Goal: Communication & Community: Answer question/provide support

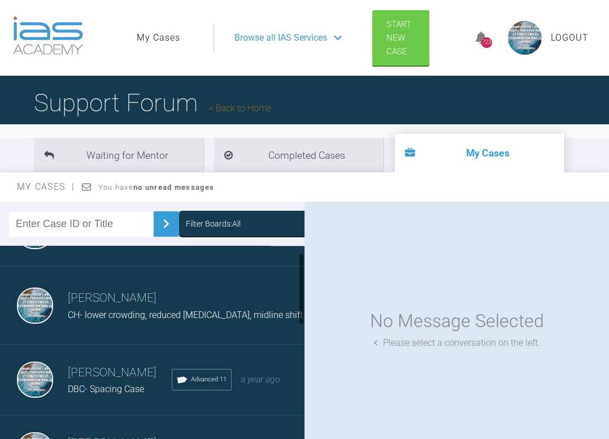
scroll to position [53, 0]
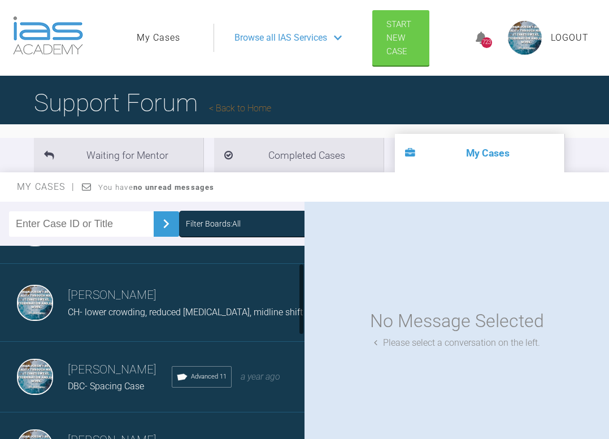
click at [114, 378] on h3 "[PERSON_NAME]" at bounding box center [120, 370] width 104 height 19
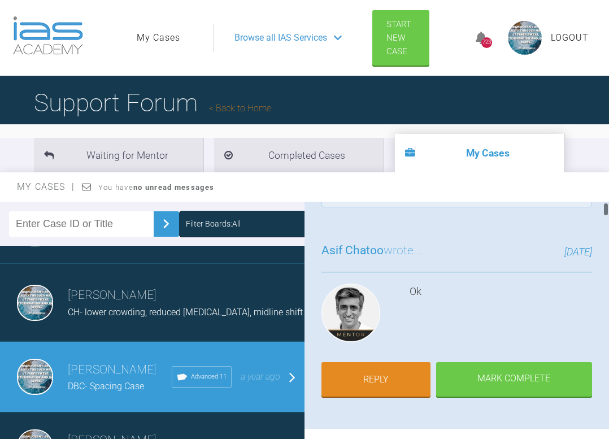
scroll to position [51, 0]
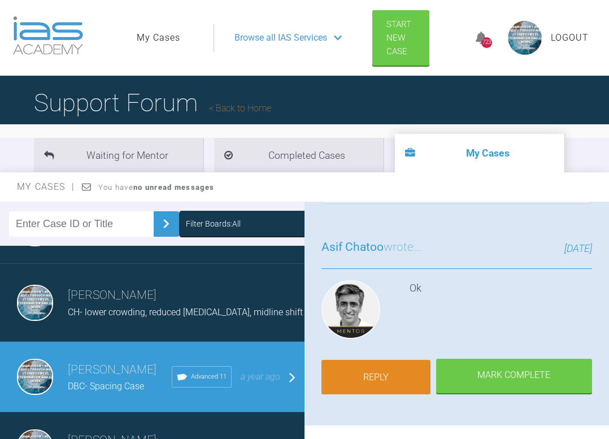
click at [378, 384] on link "Reply" at bounding box center [376, 377] width 109 height 35
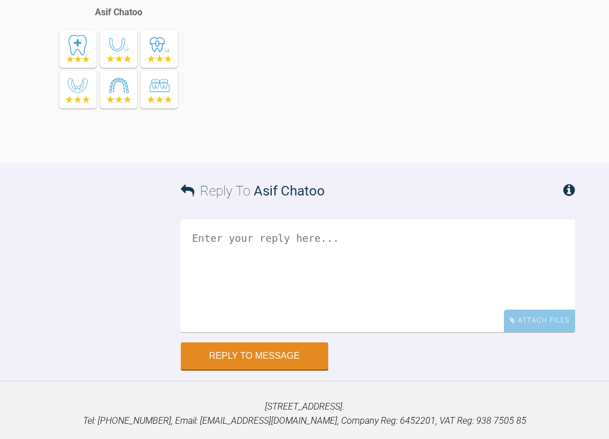
scroll to position [22809, 0]
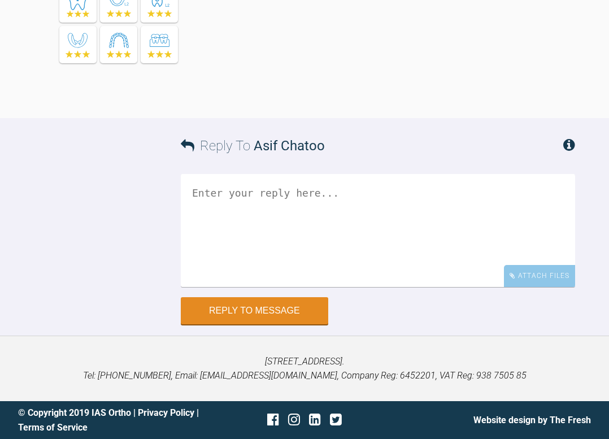
click at [318, 210] on textarea at bounding box center [378, 230] width 395 height 113
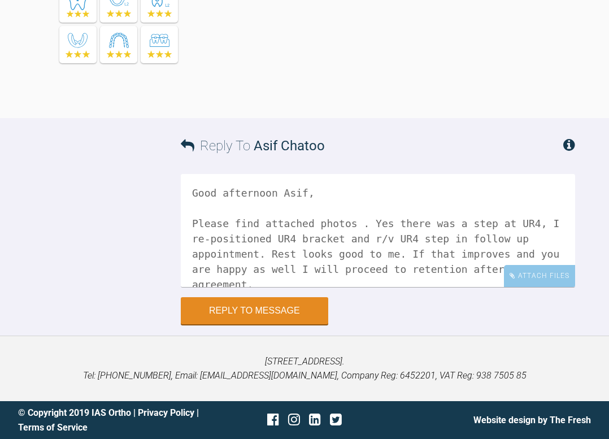
click at [399, 229] on textarea "Good afternoon Asif, Please find attached photos . Yes there was a step at UR4,…" at bounding box center [378, 230] width 395 height 113
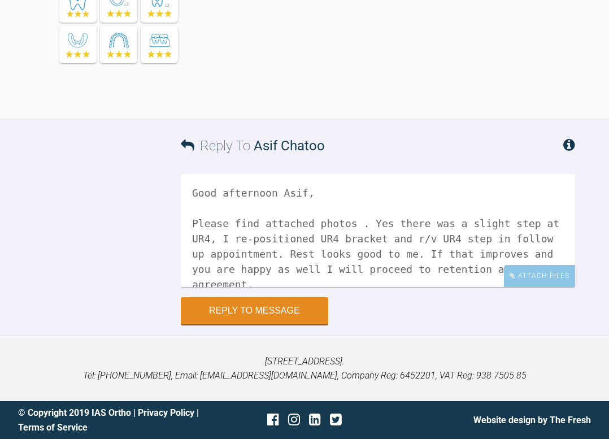
click at [296, 270] on textarea "Good afternoon Asif, Please find attached photos . Yes there was a slight step …" at bounding box center [378, 230] width 395 height 113
click at [487, 259] on textarea "Good afternoon Asif, Please find attached photos . Yes there was a slight step …" at bounding box center [378, 230] width 395 height 113
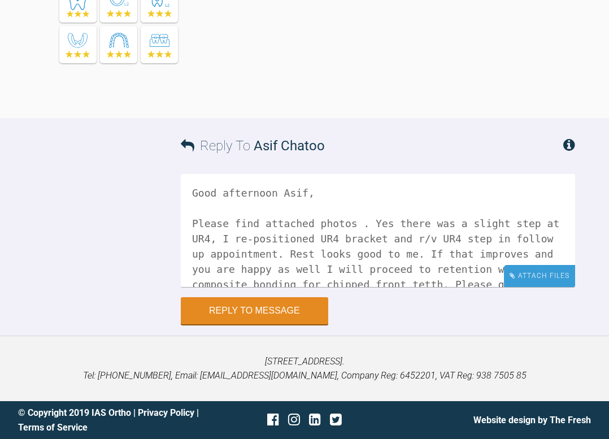
type textarea "Good afternoon Asif, Please find attached photos . Yes there was a slight step …"
drag, startPoint x: 529, startPoint y: 267, endPoint x: 536, endPoint y: 276, distance: 12.0
click at [536, 276] on div "Attach Files" at bounding box center [539, 276] width 71 height 22
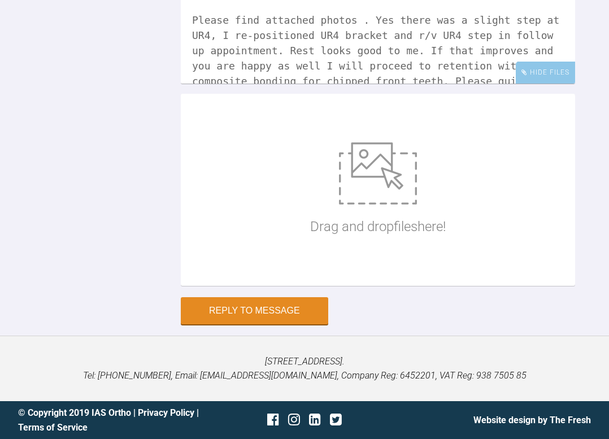
click at [378, 205] on img at bounding box center [378, 173] width 78 height 62
type input "C:\fakepath\IMG_3139.JPG"
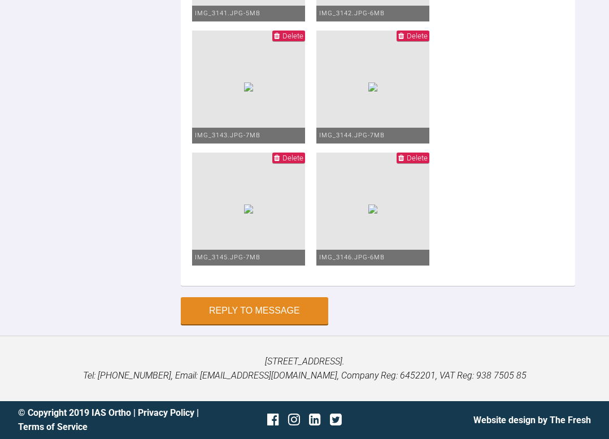
scroll to position [23459, 0]
click at [270, 316] on button "Reply to Message" at bounding box center [255, 311] width 148 height 27
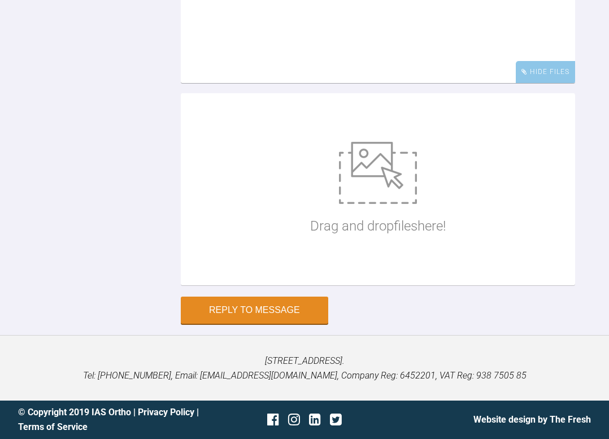
scroll to position [23234, 0]
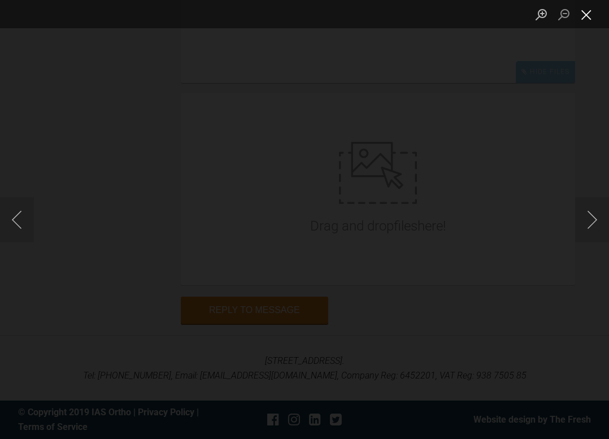
click at [588, 16] on button "Close lightbox" at bounding box center [586, 15] width 23 height 20
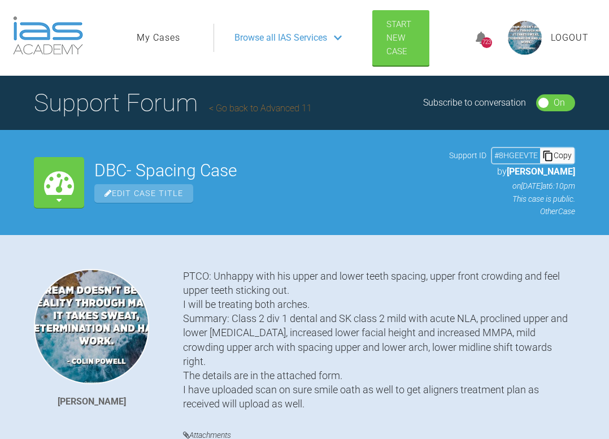
scroll to position [0, 0]
click at [161, 36] on link "My Cases" at bounding box center [159, 38] width 44 height 15
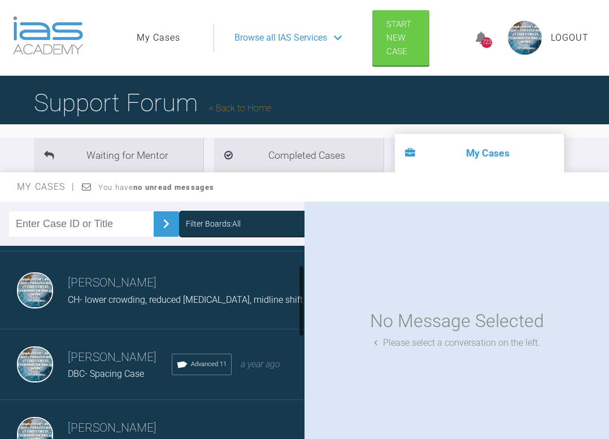
scroll to position [67, 0]
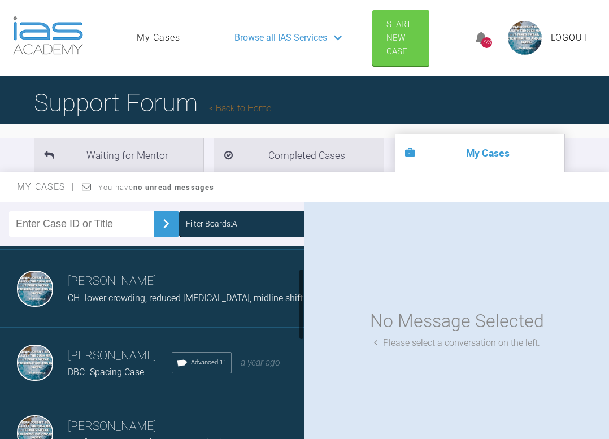
click at [105, 366] on h3 "[PERSON_NAME]" at bounding box center [120, 356] width 104 height 19
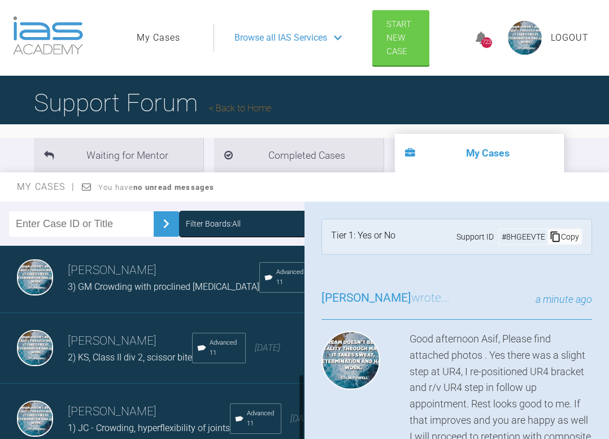
scroll to position [376, 0]
click at [91, 363] on span "2) KS, Class II div 2, scissor bite" at bounding box center [130, 357] width 124 height 11
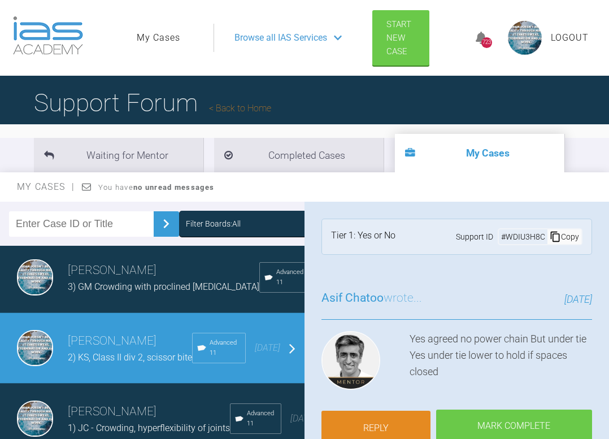
click at [386, 426] on link "Reply" at bounding box center [376, 428] width 109 height 35
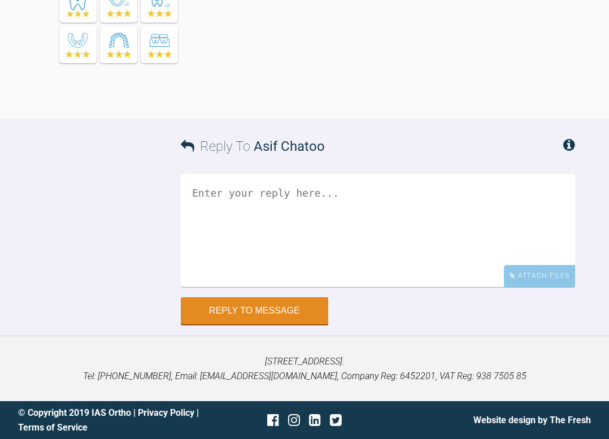
scroll to position [41950, 0]
click at [230, 198] on textarea at bounding box center [378, 230] width 395 height 113
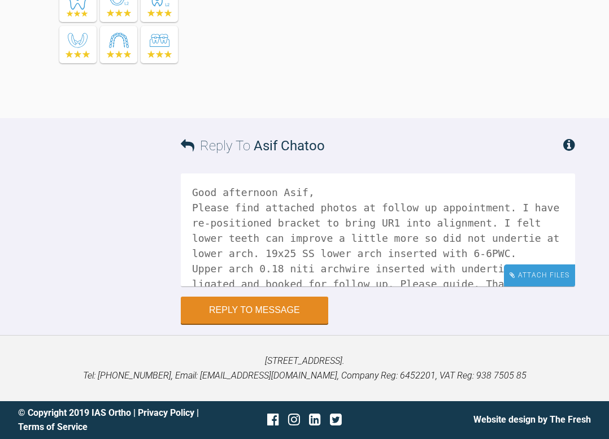
type textarea "Good afternoon Asif, Please find attached photos at follow up appointment. I ha…"
click at [527, 278] on div "Attach Files" at bounding box center [539, 276] width 71 height 22
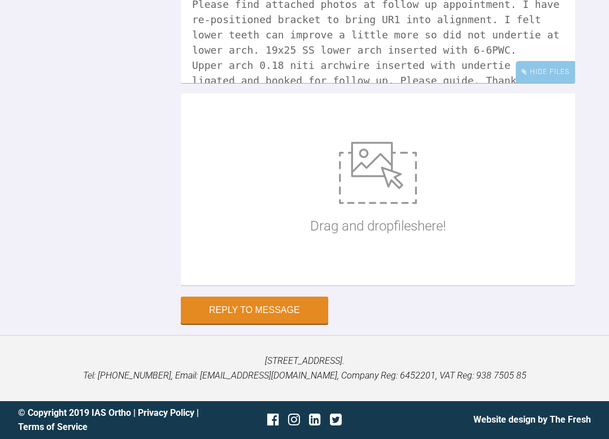
scroll to position [42067, 0]
click at [387, 204] on img at bounding box center [378, 173] width 78 height 62
type input "C:\fakepath\IMG_3131.JPG"
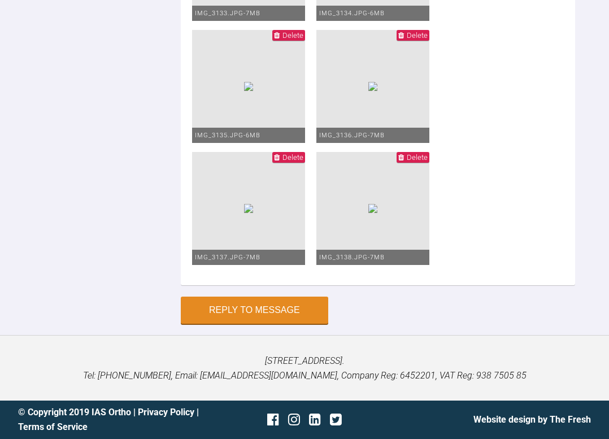
scroll to position [42464, 0]
click at [266, 325] on button "Reply to Message" at bounding box center [255, 311] width 148 height 27
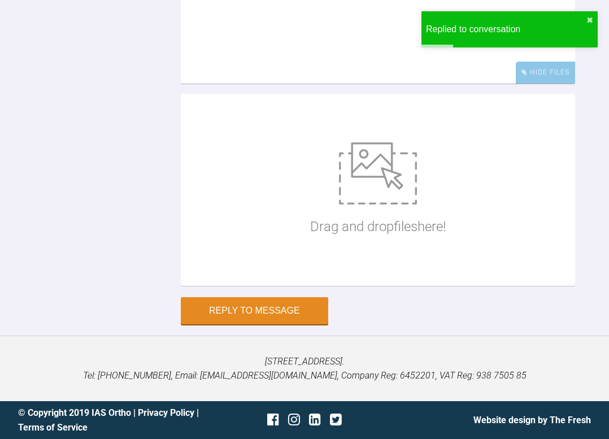
scroll to position [42221, 0]
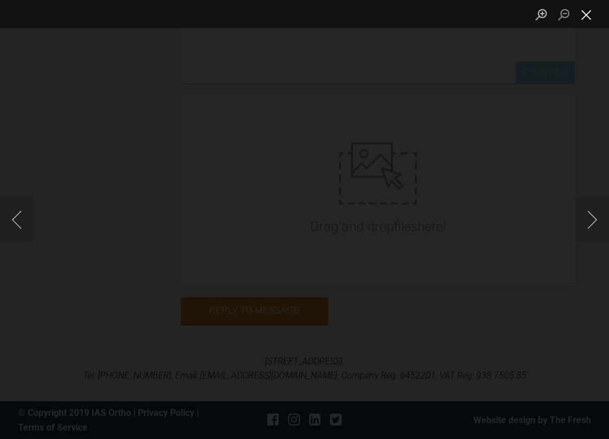
click at [583, 13] on button "Close lightbox" at bounding box center [586, 15] width 23 height 20
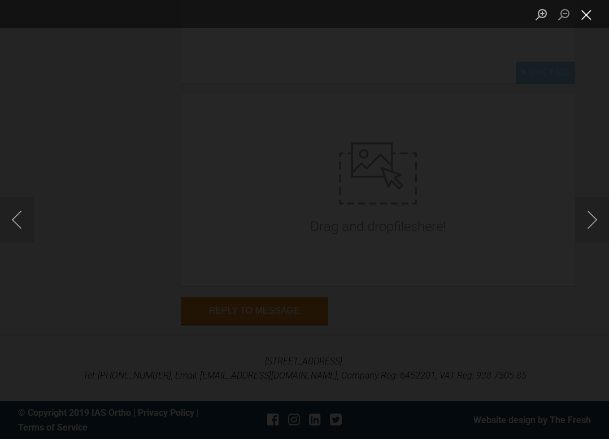
click at [590, 17] on button "Close lightbox" at bounding box center [586, 15] width 23 height 20
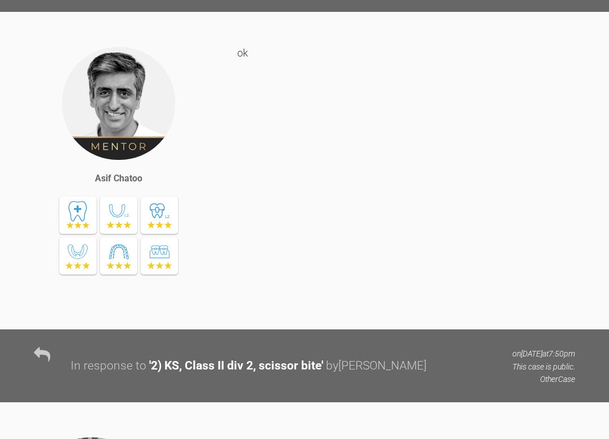
drag, startPoint x: 473, startPoint y: 193, endPoint x: 168, endPoint y: 474, distance: 414.0
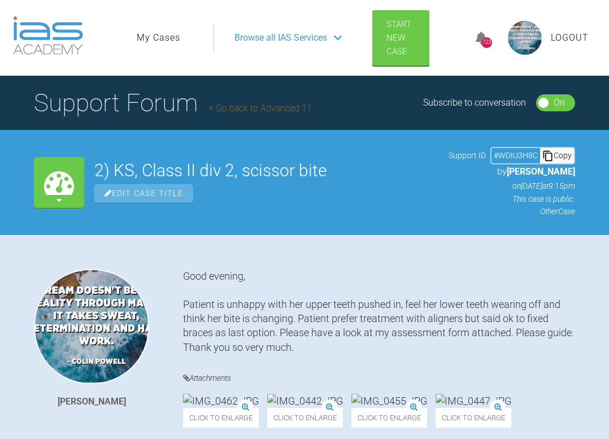
scroll to position [0, 0]
click at [166, 32] on link "My Cases" at bounding box center [159, 38] width 44 height 15
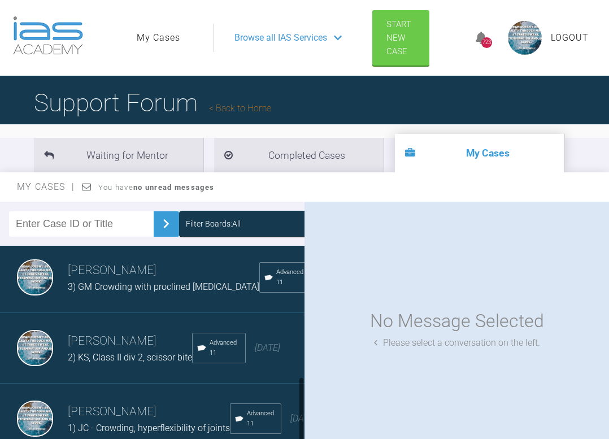
scroll to position [400, 0]
click at [112, 352] on span "2) KS, Class II div 2, scissor bite" at bounding box center [130, 357] width 124 height 11
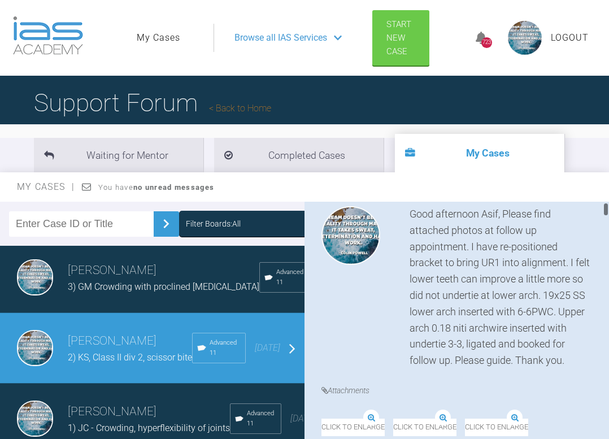
scroll to position [127, 0]
